Goal: Task Accomplishment & Management: Manage account settings

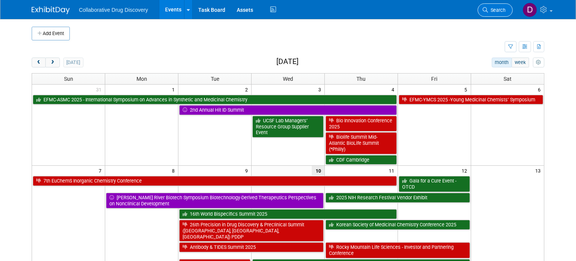
click at [497, 6] on link "Search" at bounding box center [495, 9] width 35 height 13
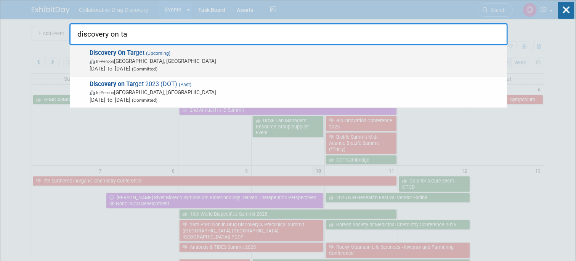
type input "discovery on ta"
click at [236, 56] on span "Discovery On Ta rget (Upcoming) In-Person Boston, MA Sep 22, 2025 to Sep 25, 20…" at bounding box center [295, 60] width 416 height 23
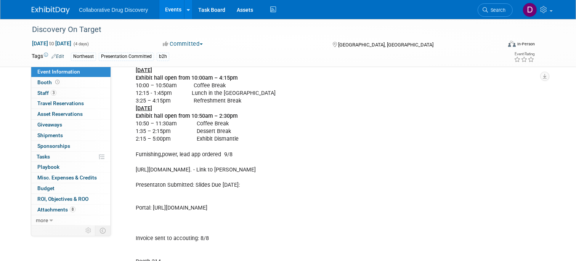
scroll to position [481, 0]
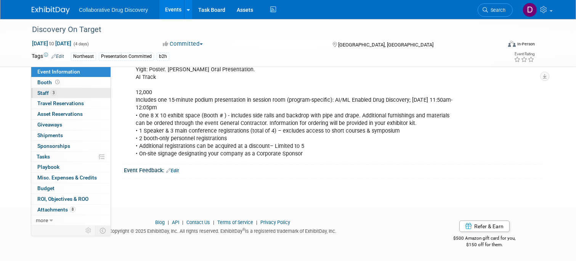
click at [54, 95] on span "3" at bounding box center [54, 93] width 6 height 6
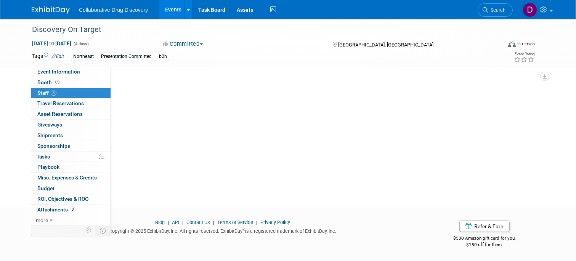
scroll to position [0, 0]
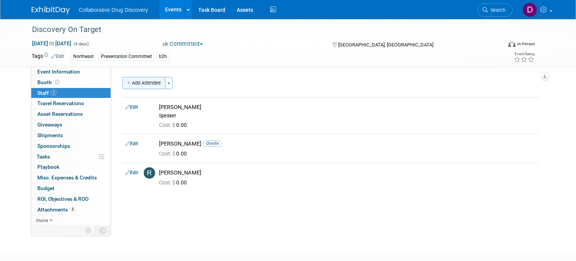
click at [137, 88] on button "Add Attendee" at bounding box center [143, 83] width 43 height 12
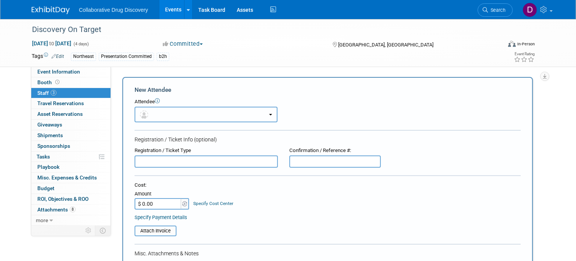
click at [168, 113] on button "button" at bounding box center [206, 115] width 143 height 16
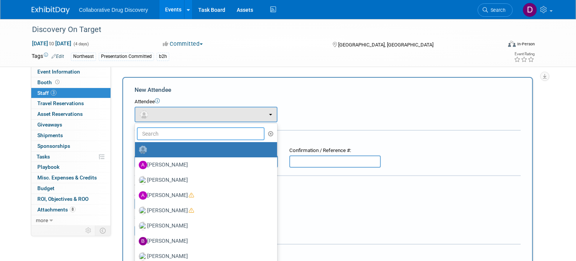
click at [188, 137] on input "text" at bounding box center [201, 133] width 128 height 13
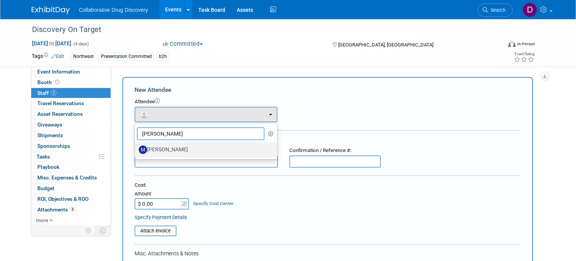
type input "mitchell"
click at [162, 152] on label "Mitchell Buckley" at bounding box center [204, 150] width 131 height 12
click at [136, 151] on input "Mitchell Buckley" at bounding box center [133, 148] width 5 height 5
select select "ae6c109e-7501-477f-9e16-0ecb207dc12b"
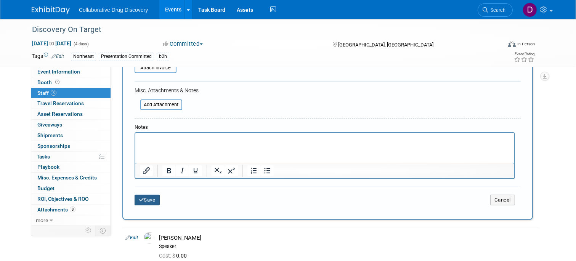
click at [150, 203] on button "Save" at bounding box center [147, 200] width 25 height 11
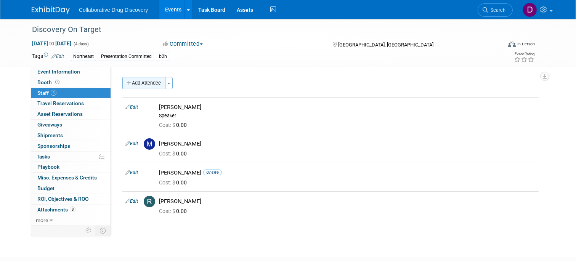
click at [150, 82] on button "Add Attendee" at bounding box center [143, 83] width 43 height 12
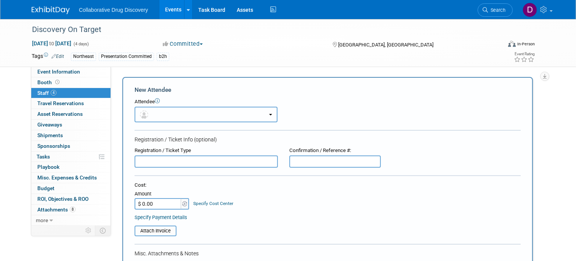
click at [162, 117] on button "button" at bounding box center [206, 115] width 143 height 16
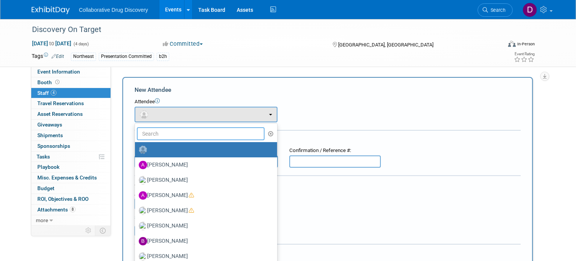
click at [161, 130] on input "text" at bounding box center [201, 133] width 128 height 13
paste input "William Richards"
type input "William Richards"
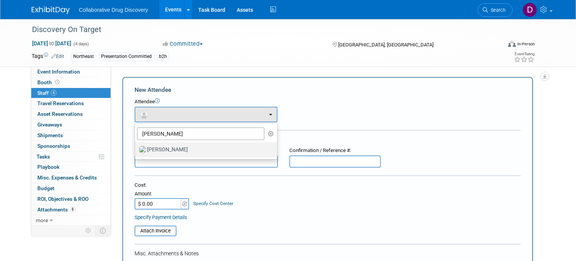
click at [164, 154] on label "William Richards" at bounding box center [204, 150] width 131 height 12
click at [136, 151] on input "William Richards" at bounding box center [133, 148] width 5 height 5
select select "032eb598-1ec8-4fa2-8822-bcee98d7c3b4"
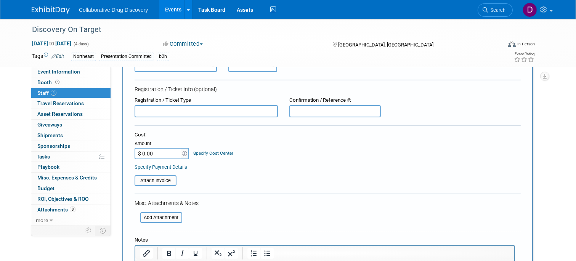
scroll to position [195, 0]
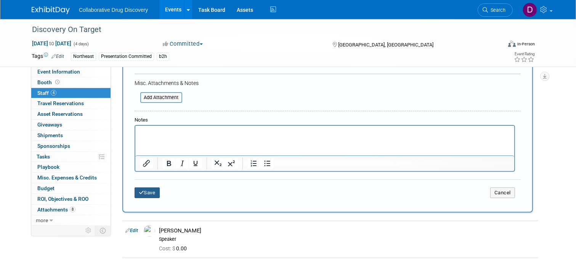
click at [149, 193] on button "Save" at bounding box center [147, 193] width 25 height 11
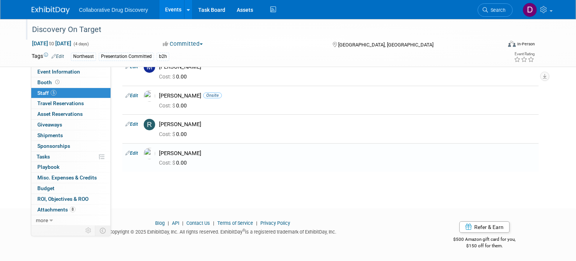
scroll to position [0, 0]
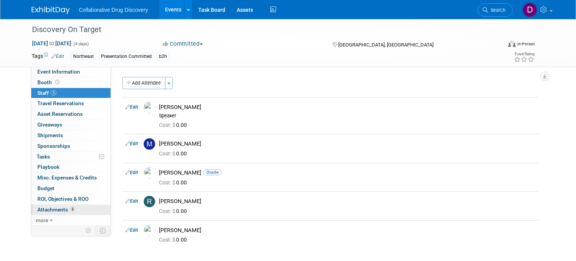
click at [61, 207] on span "Attachments 8" at bounding box center [56, 210] width 38 height 6
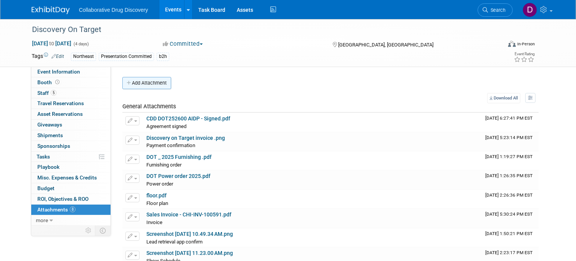
click at [146, 85] on button "Add Attachment" at bounding box center [146, 83] width 49 height 12
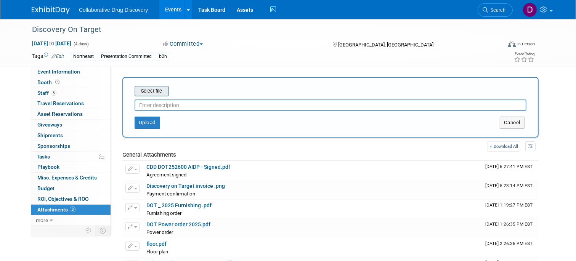
click at [151, 95] on input "file" at bounding box center [122, 91] width 91 height 9
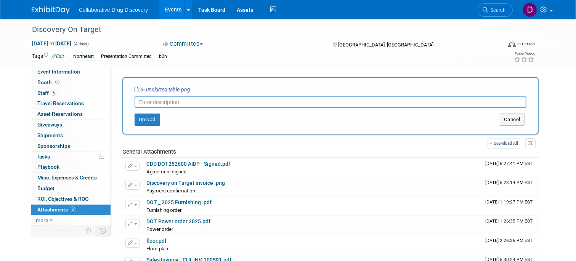
drag, startPoint x: 222, startPoint y: 90, endPoint x: 150, endPoint y: 89, distance: 72.1
click at [140, 89] on div "Select file 6- unskirted table.png" at bounding box center [331, 90] width 392 height 8
copy table "Select file"
click at [159, 103] on input "text" at bounding box center [331, 101] width 392 height 11
paste input "6- unskirted table.png"
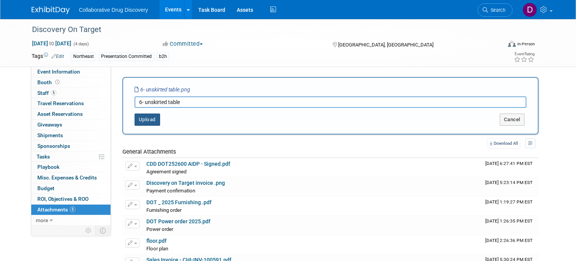
type input "6- unskirted table"
click at [145, 120] on button "Upload" at bounding box center [148, 120] width 26 height 12
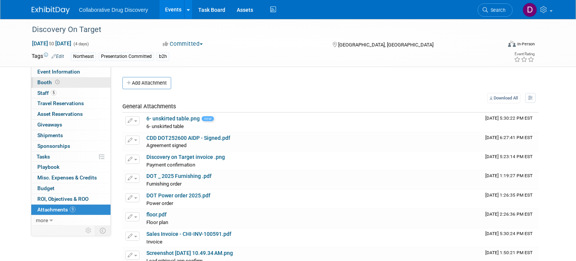
click at [53, 84] on span "Booth" at bounding box center [49, 82] width 24 height 6
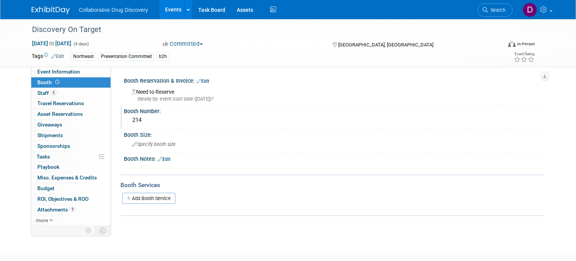
click at [138, 122] on div "214" at bounding box center [334, 120] width 409 height 12
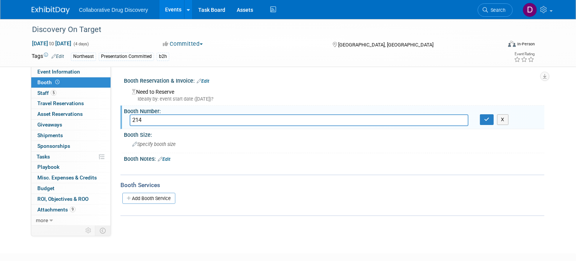
click at [138, 122] on input "214" at bounding box center [299, 120] width 339 height 12
click at [53, 210] on span "Attachments 9" at bounding box center [56, 210] width 38 height 6
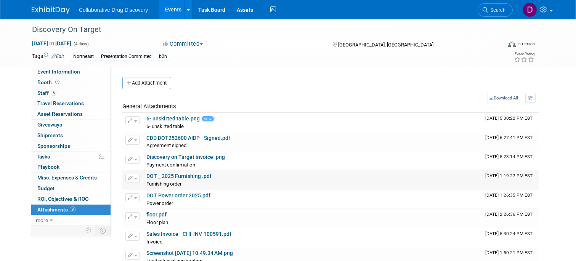
click at [165, 178] on link "DOT _ 2025 Furnishing .pdf" at bounding box center [178, 176] width 65 height 6
